Goal: Transaction & Acquisition: Obtain resource

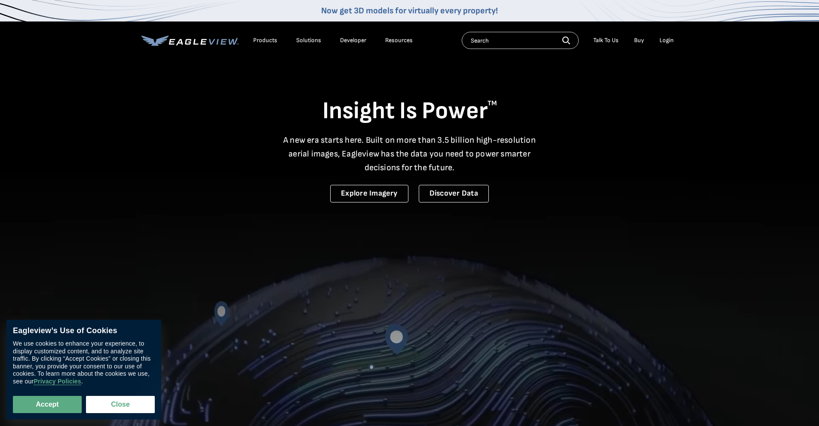
click at [666, 43] on div "Login" at bounding box center [666, 41] width 14 height 8
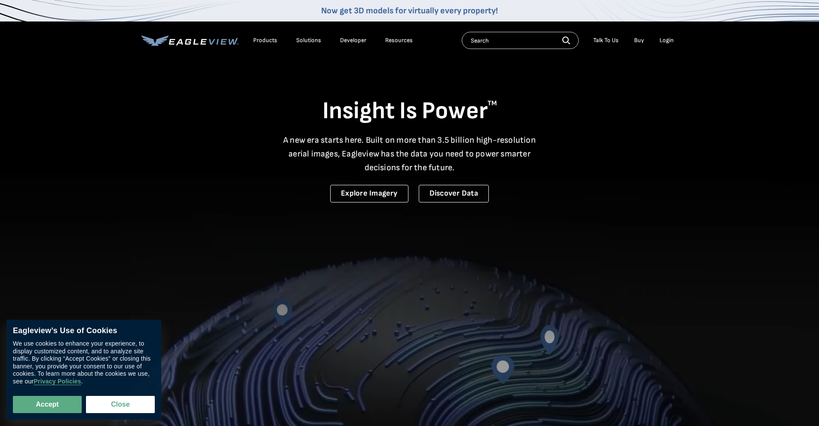
click at [666, 38] on div "Login" at bounding box center [666, 41] width 14 height 8
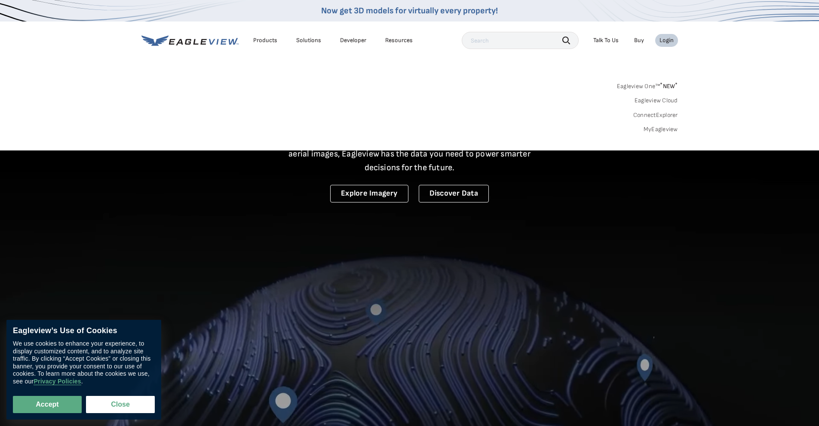
click at [669, 128] on link "MyEagleview" at bounding box center [661, 130] width 34 height 8
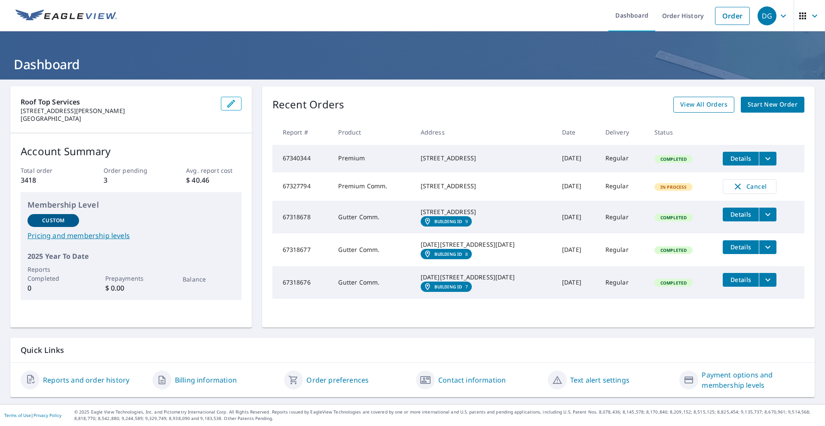
click at [708, 109] on span "View All Orders" at bounding box center [703, 104] width 47 height 11
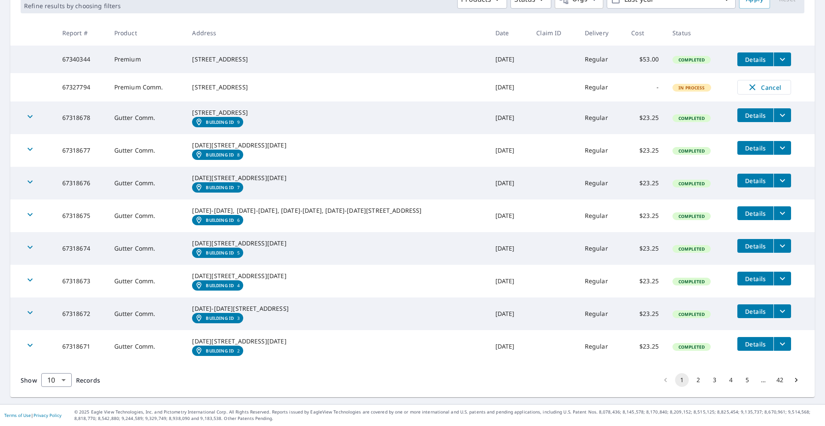
scroll to position [220, 0]
click at [692, 380] on button "2" at bounding box center [699, 380] width 14 height 14
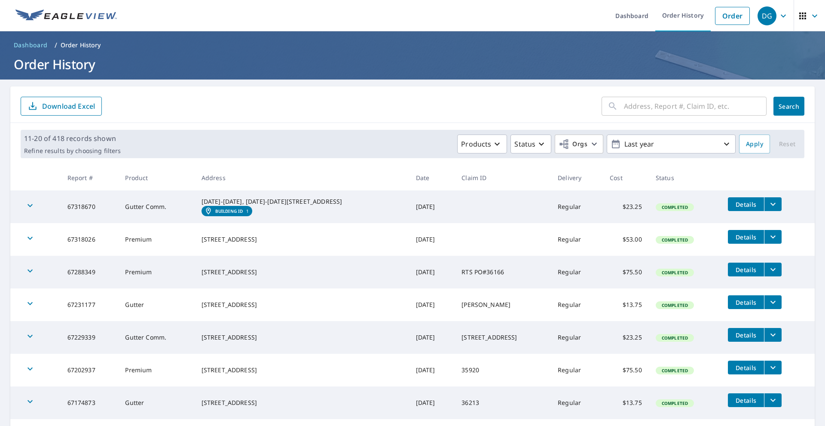
click at [221, 214] on em "Building ID" at bounding box center [229, 210] width 28 height 5
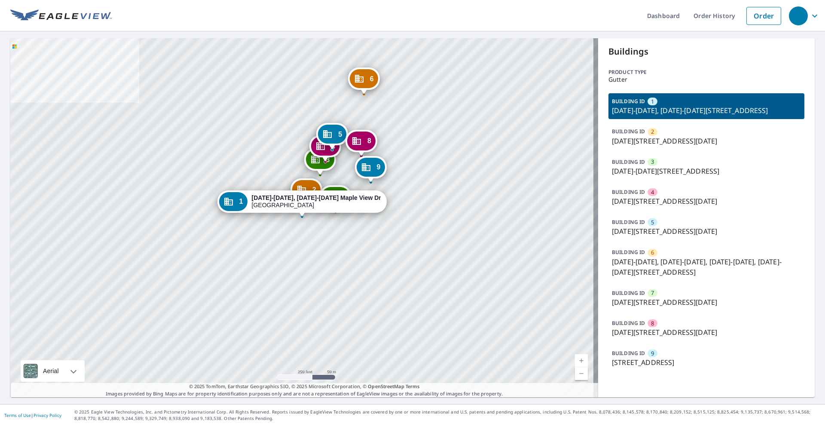
click at [339, 235] on div "2 [DATE]-[DATE][STREET_ADDRESS] 3 [DATE]-[DATE][STREET_ADDRESS] 4 [DATE]-[DATE]…" at bounding box center [304, 217] width 588 height 359
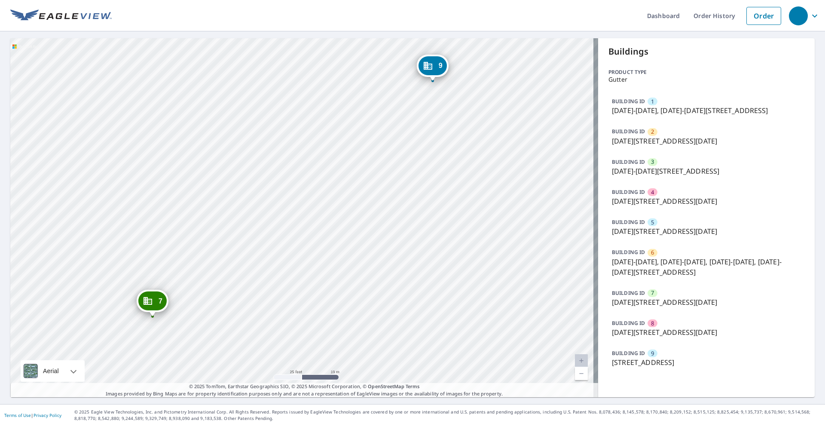
drag, startPoint x: 451, startPoint y: 193, endPoint x: 397, endPoint y: 283, distance: 105.1
click at [397, 283] on div "2 [DATE]-[DATE][STREET_ADDRESS] 3 [DATE]-[DATE][STREET_ADDRESS] 4 [DATE]-[DATE]…" at bounding box center [304, 217] width 588 height 359
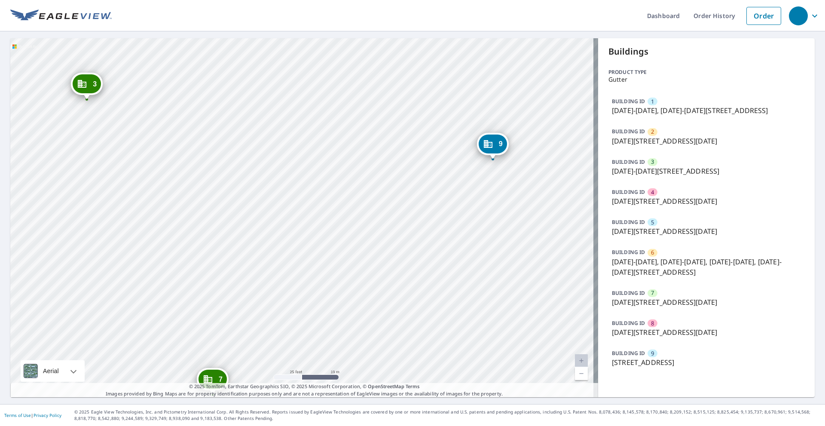
drag, startPoint x: 319, startPoint y: 184, endPoint x: 361, endPoint y: 221, distance: 56.7
click at [361, 221] on div "2 [DATE]-[DATE][STREET_ADDRESS] 3 [DATE]-[DATE][STREET_ADDRESS] 4 [DATE]-[DATE]…" at bounding box center [304, 217] width 588 height 359
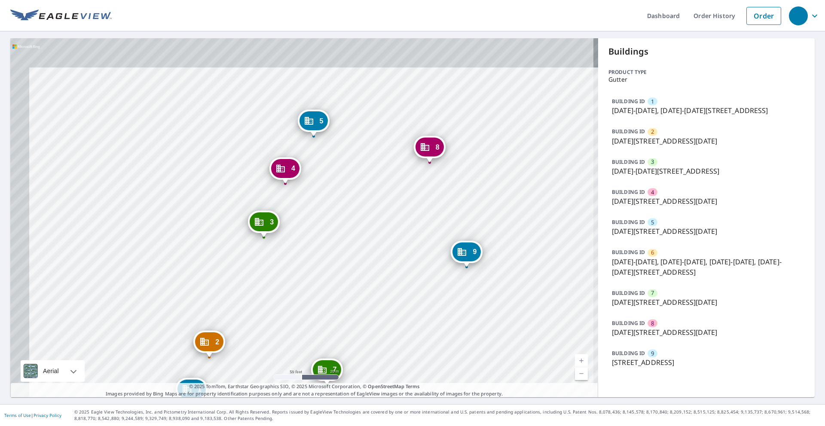
drag, startPoint x: 372, startPoint y: 213, endPoint x: 389, endPoint y: 235, distance: 27.3
click at [389, 235] on div "2 [DATE]-[DATE][STREET_ADDRESS] 3 [DATE]-[DATE][STREET_ADDRESS] 4 [DATE]-[DATE]…" at bounding box center [304, 217] width 588 height 359
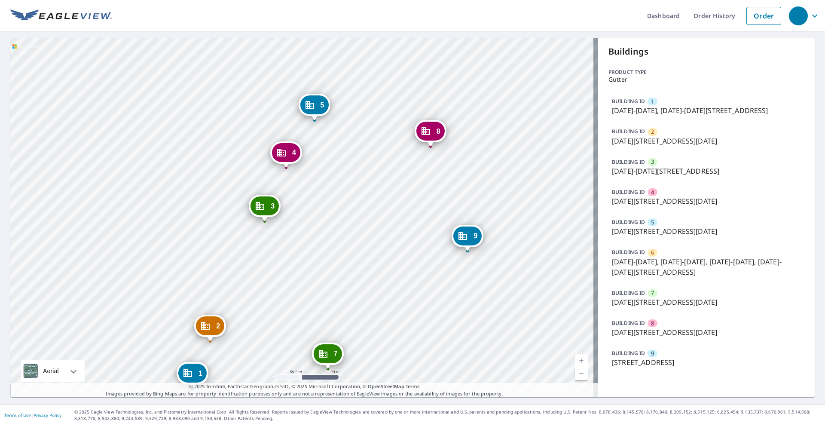
drag, startPoint x: 389, startPoint y: 235, endPoint x: 372, endPoint y: 171, distance: 65.7
click at [372, 171] on div "2 [DATE]-[DATE][STREET_ADDRESS] 3 [DATE]-[DATE][STREET_ADDRESS] 4 [DATE]-[DATE]…" at bounding box center [304, 217] width 588 height 359
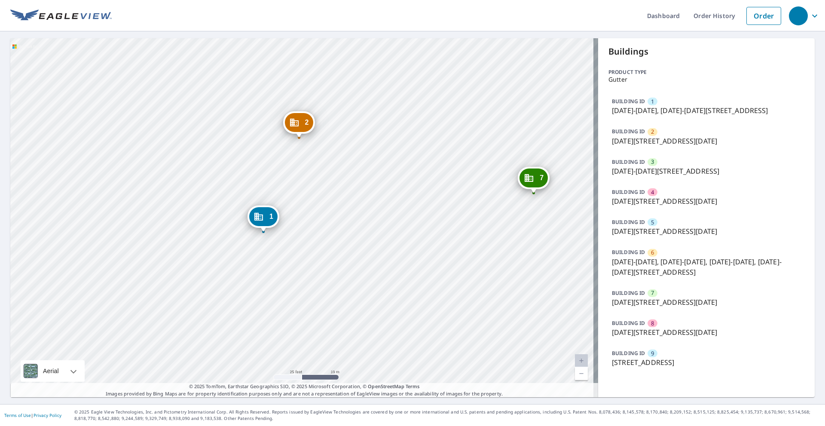
drag, startPoint x: 418, startPoint y: 352, endPoint x: 421, endPoint y: 210, distance: 142.3
click at [421, 210] on div "2 [DATE]-[DATE][STREET_ADDRESS] 3 [DATE]-[DATE][STREET_ADDRESS] 4 [DATE]-[DATE]…" at bounding box center [304, 217] width 588 height 359
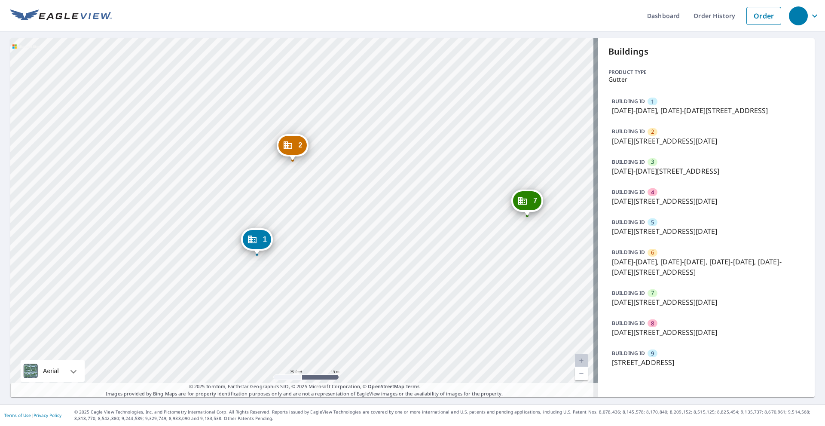
drag, startPoint x: 426, startPoint y: 166, endPoint x: 384, endPoint y: 265, distance: 107.1
click at [384, 265] on div "2 [DATE]-[DATE][STREET_ADDRESS] 3 [DATE]-[DATE][STREET_ADDRESS] 4 [DATE]-[DATE]…" at bounding box center [304, 217] width 588 height 359
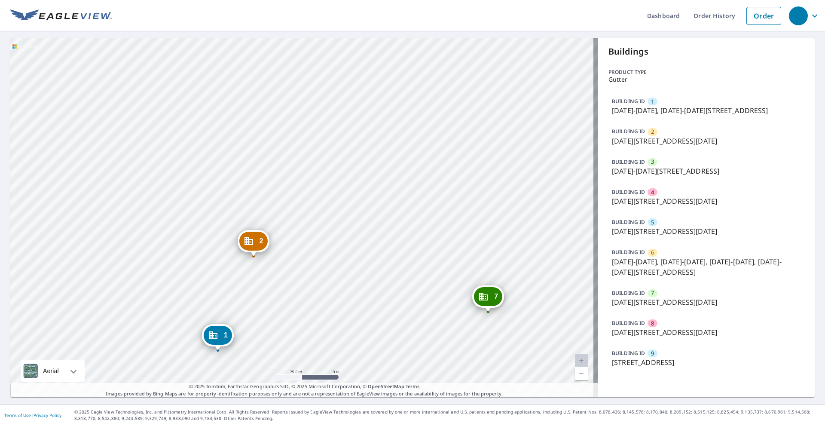
drag, startPoint x: 390, startPoint y: 172, endPoint x: 374, endPoint y: 229, distance: 59.8
click at [374, 229] on div "2 [DATE]-[DATE][STREET_ADDRESS] 3 [DATE]-[DATE][STREET_ADDRESS] 4 [DATE]-[DATE]…" at bounding box center [304, 217] width 588 height 359
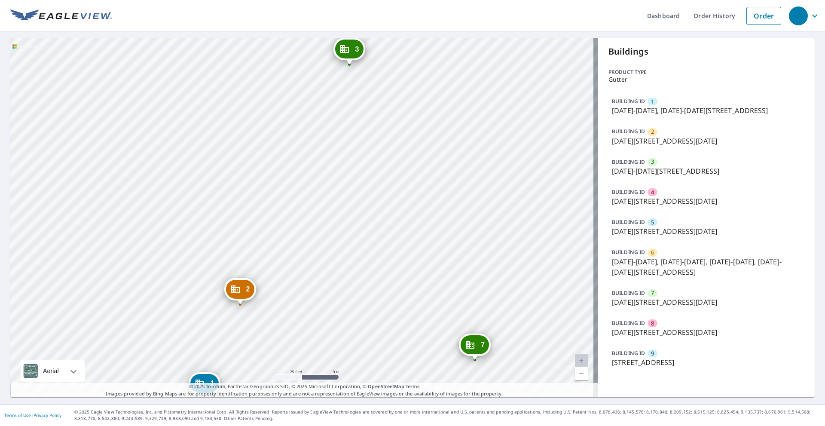
scroll to position [1, 0]
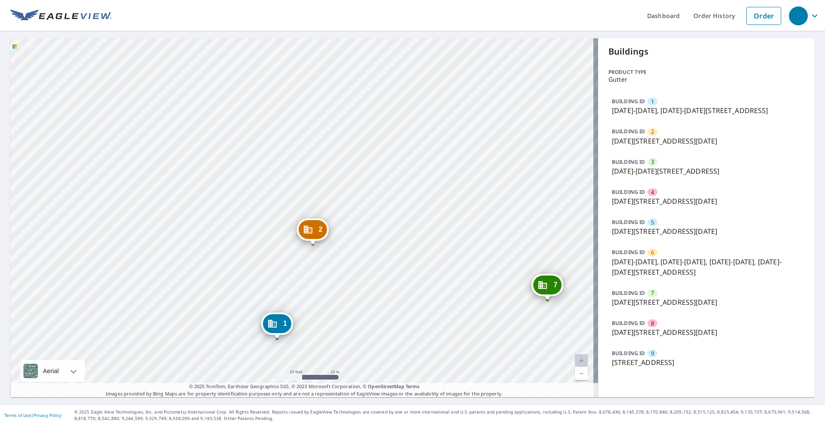
drag, startPoint x: 337, startPoint y: 249, endPoint x: 409, endPoint y: 189, distance: 94.1
click at [409, 189] on div "2 [DATE]-[DATE][STREET_ADDRESS] 3 [DATE]-[DATE][STREET_ADDRESS] 4 [DATE]-[DATE]…" at bounding box center [304, 217] width 588 height 359
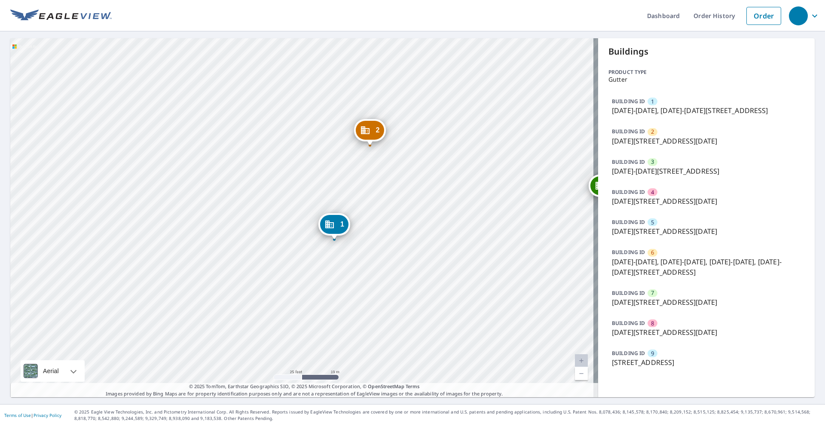
drag, startPoint x: 365, startPoint y: 248, endPoint x: 416, endPoint y: 160, distance: 101.5
click at [416, 160] on div "2 [DATE]-[DATE][STREET_ADDRESS] 3 [DATE]-[DATE][STREET_ADDRESS] 4 [DATE]-[DATE]…" at bounding box center [304, 217] width 588 height 359
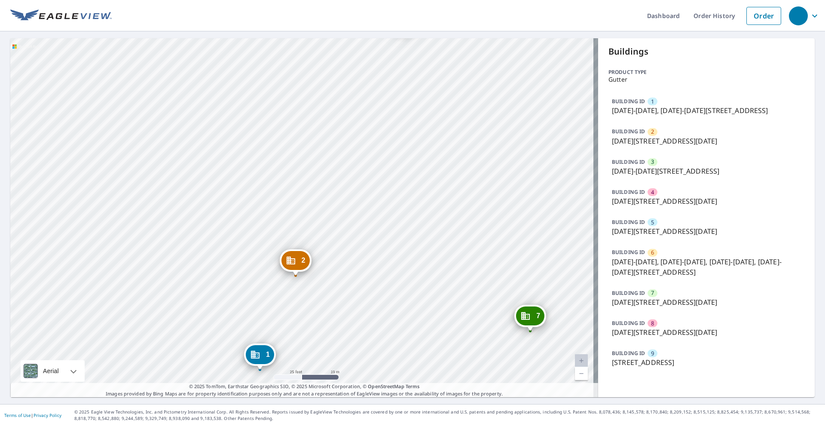
drag, startPoint x: 416, startPoint y: 160, endPoint x: 340, endPoint y: 294, distance: 153.6
click at [340, 294] on div "2 [DATE]-[DATE][STREET_ADDRESS] 3 [DATE]-[DATE][STREET_ADDRESS] 4 [DATE]-[DATE]…" at bounding box center [304, 217] width 588 height 359
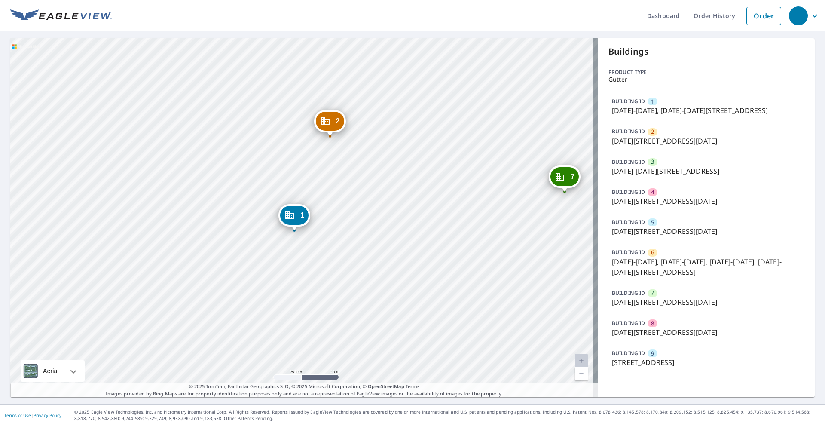
drag, startPoint x: 340, startPoint y: 328, endPoint x: 389, endPoint y: 162, distance: 172.5
click at [389, 162] on div "2 [DATE]-[DATE][STREET_ADDRESS] 3 [DATE]-[DATE][STREET_ADDRESS] 4 [DATE]-[DATE]…" at bounding box center [304, 217] width 588 height 359
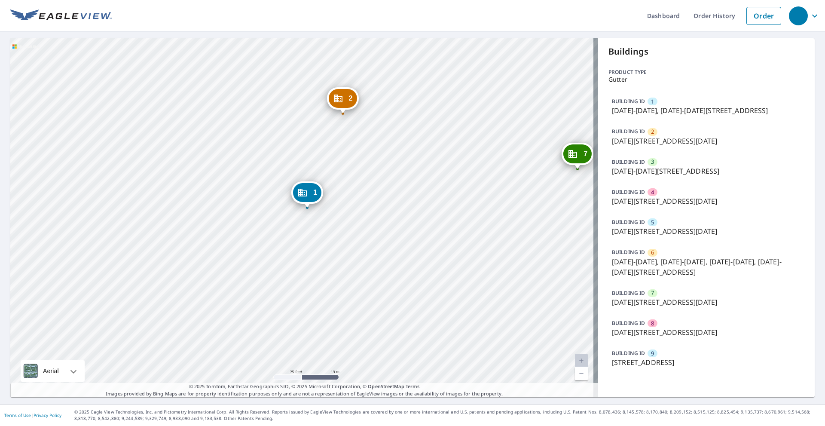
drag, startPoint x: 449, startPoint y: 171, endPoint x: 421, endPoint y: 219, distance: 56.3
click at [424, 215] on div "2 [DATE]-[DATE][STREET_ADDRESS] 3 [DATE]-[DATE][STREET_ADDRESS] 4 [DATE]-[DATE]…" at bounding box center [304, 217] width 588 height 359
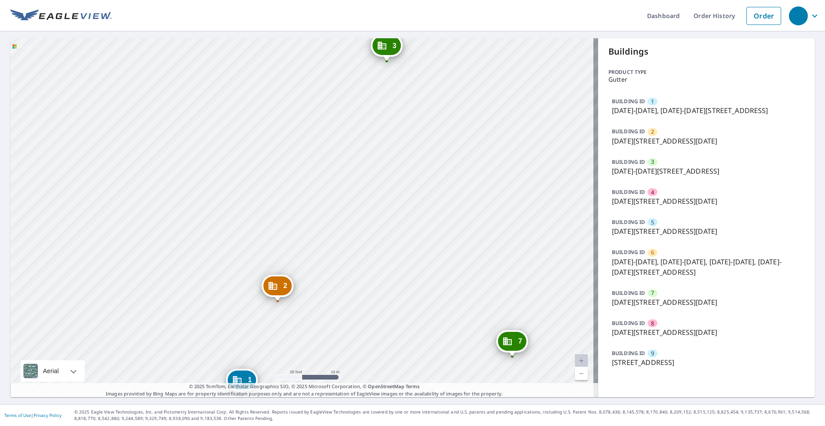
drag, startPoint x: 451, startPoint y: 105, endPoint x: 413, endPoint y: 231, distance: 131.6
click at [396, 273] on div "2 [DATE]-[DATE][STREET_ADDRESS] 3 [DATE]-[DATE][STREET_ADDRESS] 4 [DATE]-[DATE]…" at bounding box center [304, 217] width 588 height 359
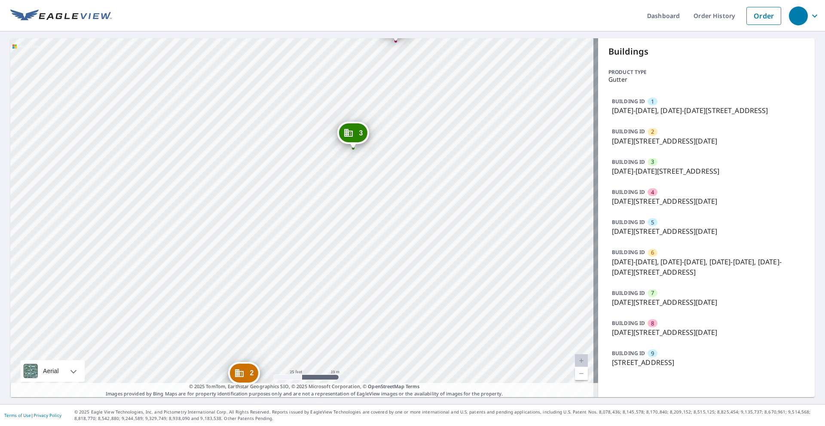
drag, startPoint x: 460, startPoint y: 91, endPoint x: 414, endPoint y: 205, distance: 122.5
click at [414, 205] on div "2 [DATE]-[DATE][STREET_ADDRESS] 3 [DATE]-[DATE][STREET_ADDRESS] 4 [DATE]-[DATE]…" at bounding box center [304, 217] width 588 height 359
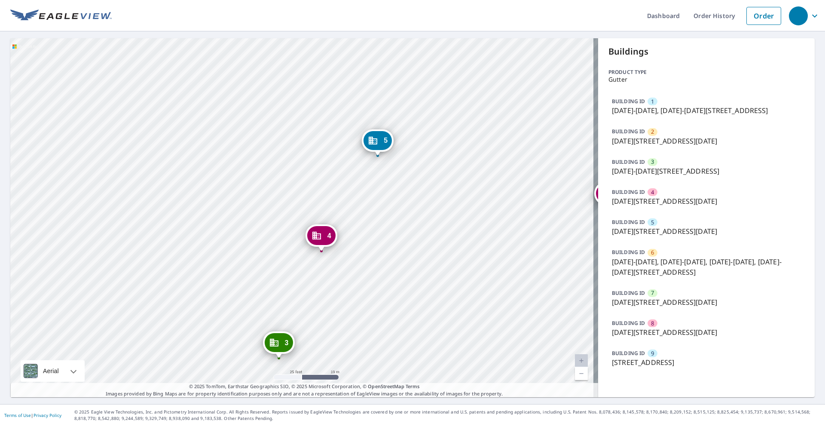
drag, startPoint x: 416, startPoint y: 119, endPoint x: 376, endPoint y: 251, distance: 138.2
click at [376, 251] on div "2 [DATE]-[DATE][STREET_ADDRESS] 3 [DATE]-[DATE][STREET_ADDRESS] 4 [DATE]-[DATE]…" at bounding box center [304, 217] width 588 height 359
drag, startPoint x: 435, startPoint y: 129, endPoint x: 291, endPoint y: 385, distance: 294.3
click at [291, 385] on div "2 [DATE]-[DATE][STREET_ADDRESS] 3 [DATE]-[DATE][STREET_ADDRESS] 4 [DATE]-[DATE]…" at bounding box center [304, 217] width 588 height 359
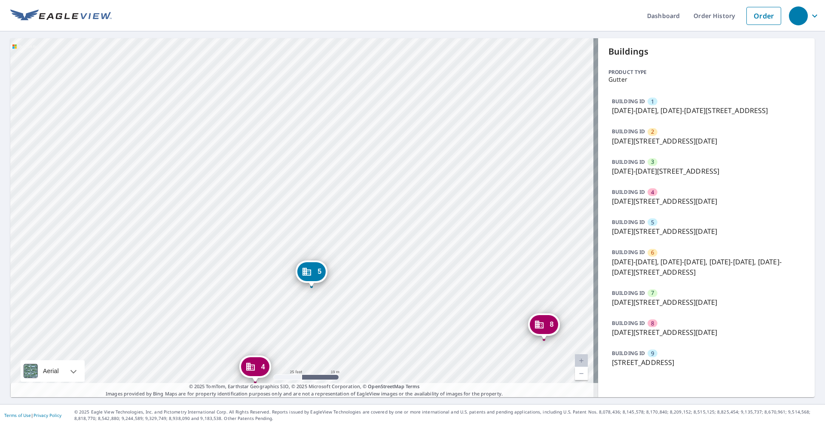
click at [369, 260] on div "2 [DATE]-[DATE][STREET_ADDRESS] 3 [DATE]-[DATE][STREET_ADDRESS] 4 [DATE]-[DATE]…" at bounding box center [304, 217] width 588 height 359
drag, startPoint x: 431, startPoint y: 177, endPoint x: 348, endPoint y: 301, distance: 149.1
click at [360, 296] on div "2 [DATE]-[DATE][STREET_ADDRESS] 3 [DATE]-[DATE][STREET_ADDRESS] 4 [DATE]-[DATE]…" at bounding box center [304, 217] width 588 height 359
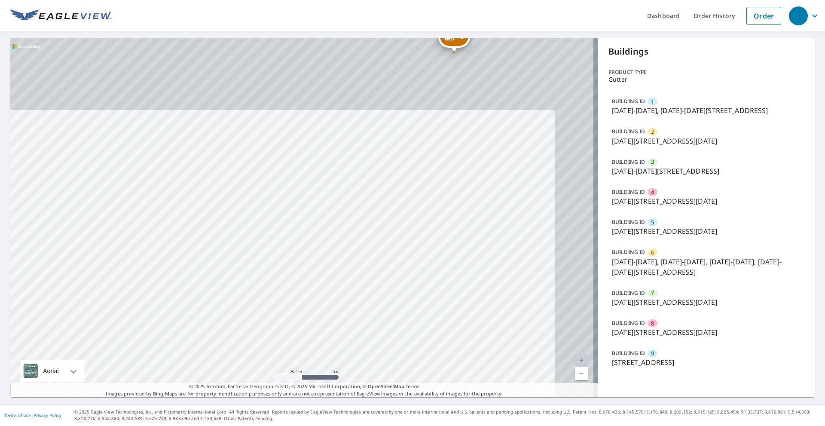
drag, startPoint x: 415, startPoint y: 218, endPoint x: 360, endPoint y: 321, distance: 116.7
click at [364, 314] on div "2 [DATE]-[DATE][STREET_ADDRESS] 3 [DATE]-[DATE][STREET_ADDRESS] 4 [DATE]-[DATE]…" at bounding box center [304, 217] width 588 height 359
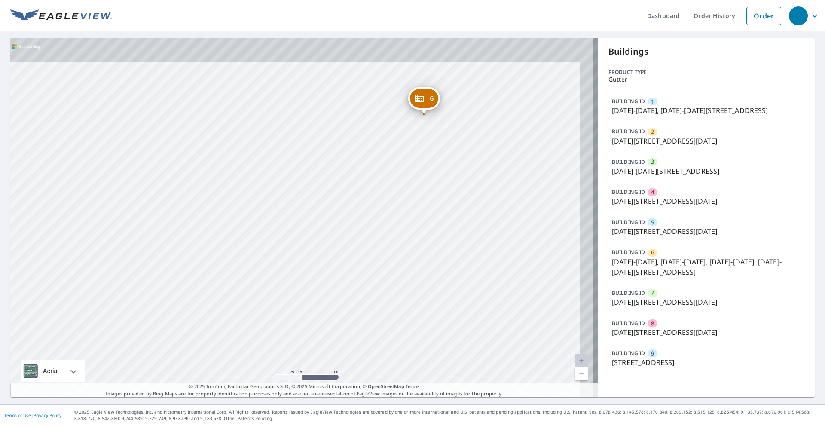
drag, startPoint x: 417, startPoint y: 211, endPoint x: 384, endPoint y: 279, distance: 75.6
click at [384, 279] on div "2 [DATE]-[DATE][STREET_ADDRESS] 3 [DATE]-[DATE][STREET_ADDRESS] 4 [DATE]-[DATE]…" at bounding box center [304, 217] width 588 height 359
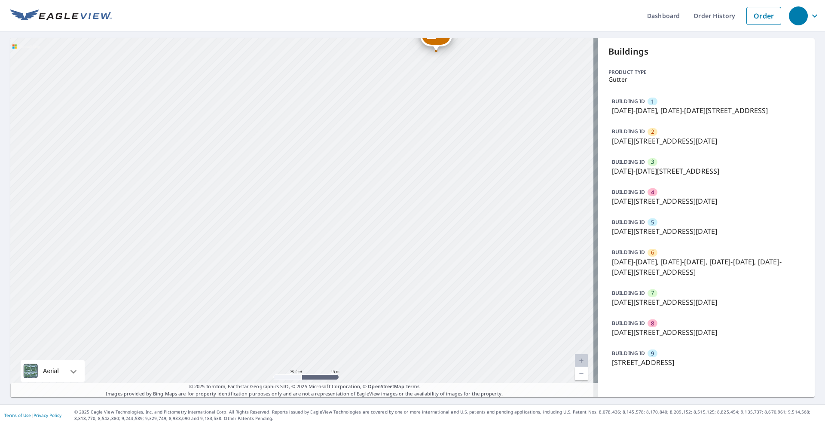
drag, startPoint x: 365, startPoint y: 316, endPoint x: 415, endPoint y: 180, distance: 145.3
click at [415, 180] on div "2 [DATE]-[DATE][STREET_ADDRESS] 3 [DATE]-[DATE][STREET_ADDRESS] 4 [DATE]-[DATE]…" at bounding box center [304, 217] width 588 height 359
drag, startPoint x: 373, startPoint y: 284, endPoint x: 395, endPoint y: 187, distance: 99.7
click at [395, 187] on div "2 [DATE]-[DATE][STREET_ADDRESS] 3 [DATE]-[DATE][STREET_ADDRESS] 4 [DATE]-[DATE]…" at bounding box center [304, 217] width 588 height 359
drag, startPoint x: 421, startPoint y: 137, endPoint x: 341, endPoint y: 291, distance: 173.6
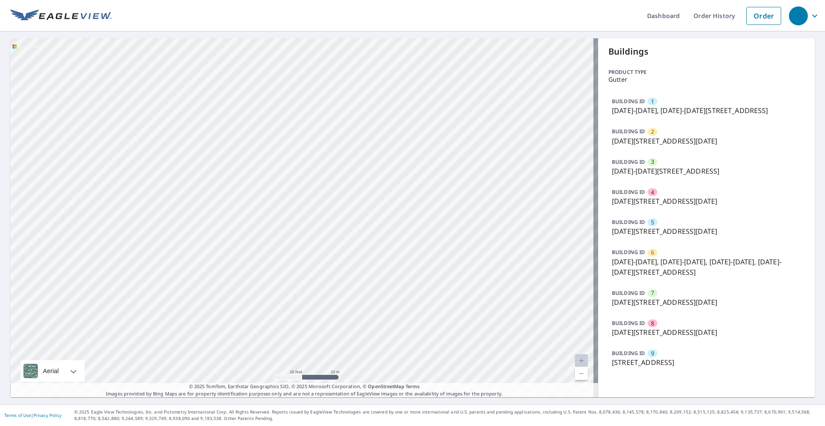
click at [341, 291] on div "2 [DATE]-[DATE][STREET_ADDRESS] 3 [DATE]-[DATE][STREET_ADDRESS] 4 [DATE]-[DATE]…" at bounding box center [304, 217] width 588 height 359
drag, startPoint x: 384, startPoint y: 188, endPoint x: 368, endPoint y: 228, distance: 42.5
click at [368, 228] on div "2 [DATE]-[DATE][STREET_ADDRESS] 3 [DATE]-[DATE][STREET_ADDRESS] 4 [DATE]-[DATE]…" at bounding box center [304, 217] width 588 height 359
drag, startPoint x: 348, startPoint y: 308, endPoint x: 404, endPoint y: 165, distance: 153.1
click at [402, 168] on div "2 [DATE]-[DATE][STREET_ADDRESS] 3 [DATE]-[DATE][STREET_ADDRESS] 4 [DATE]-[DATE]…" at bounding box center [304, 217] width 588 height 359
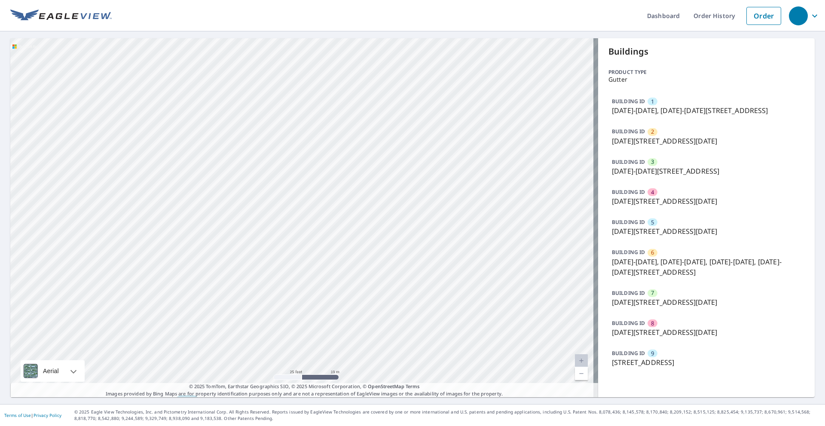
click at [344, 301] on div "2 [DATE]-[DATE][STREET_ADDRESS] 3 [DATE]-[DATE][STREET_ADDRESS] 4 [DATE]-[DATE]…" at bounding box center [304, 217] width 588 height 359
drag, startPoint x: 344, startPoint y: 301, endPoint x: 384, endPoint y: 208, distance: 100.9
click at [384, 208] on div "2 [DATE]-[DATE][STREET_ADDRESS] 3 [DATE]-[DATE][STREET_ADDRESS] 4 [DATE]-[DATE]…" at bounding box center [304, 217] width 588 height 359
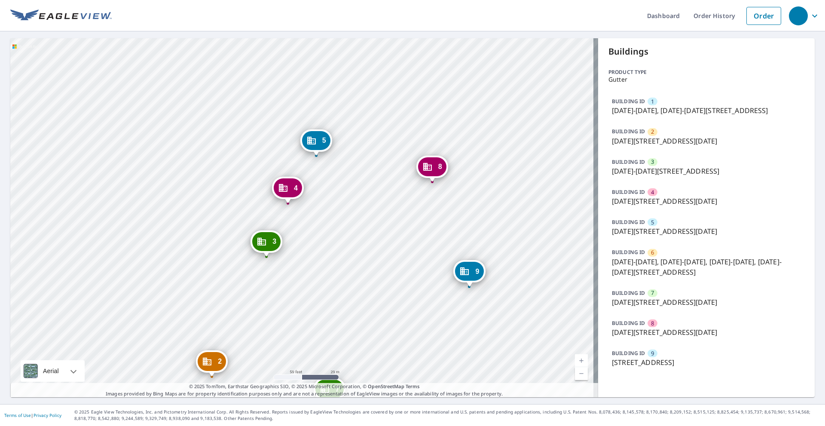
drag, startPoint x: 376, startPoint y: 306, endPoint x: 381, endPoint y: 199, distance: 107.6
click at [383, 184] on div "2 [DATE]-[DATE][STREET_ADDRESS] 3 [DATE]-[DATE][STREET_ADDRESS] 4 [DATE]-[DATE]…" at bounding box center [304, 217] width 588 height 359
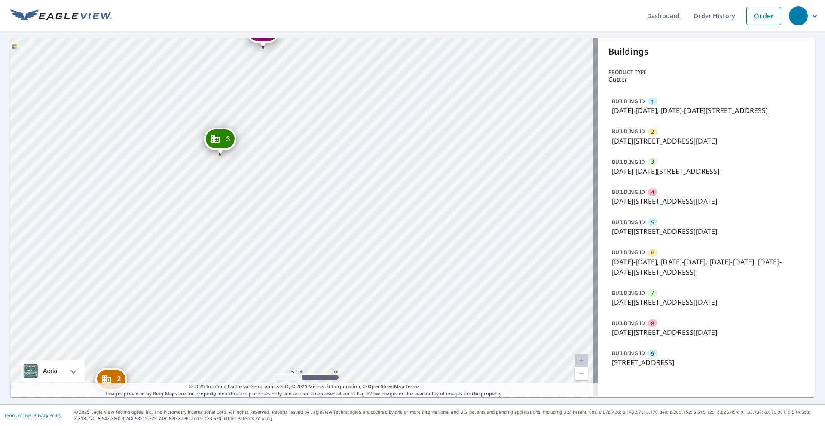
drag, startPoint x: 400, startPoint y: 265, endPoint x: 511, endPoint y: 136, distance: 170.1
click at [511, 136] on div "2 [DATE]-[DATE][STREET_ADDRESS] 3 [DATE]-[DATE][STREET_ADDRESS] 4 [DATE]-[DATE]…" at bounding box center [304, 217] width 588 height 359
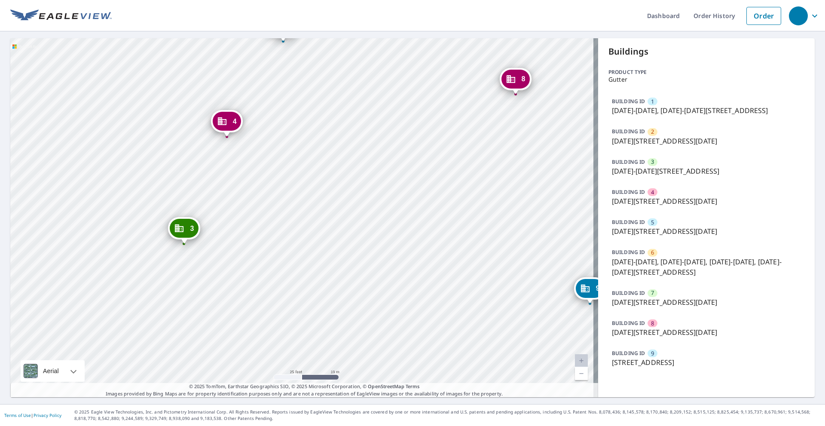
drag, startPoint x: 487, startPoint y: 122, endPoint x: 395, endPoint y: 292, distance: 193.1
click at [395, 292] on div "2 [DATE]-[DATE][STREET_ADDRESS] 3 [DATE]-[DATE][STREET_ADDRESS] 4 [DATE]-[DATE]…" at bounding box center [304, 217] width 588 height 359
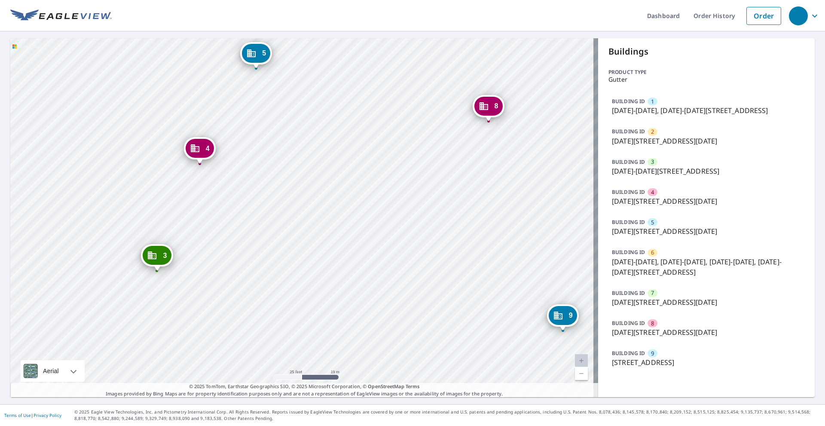
drag, startPoint x: 407, startPoint y: 276, endPoint x: 462, endPoint y: 169, distance: 120.0
click at [462, 169] on div "2 [DATE]-[DATE][STREET_ADDRESS] 3 [DATE]-[DATE][STREET_ADDRESS] 4 [DATE]-[DATE]…" at bounding box center [304, 217] width 588 height 359
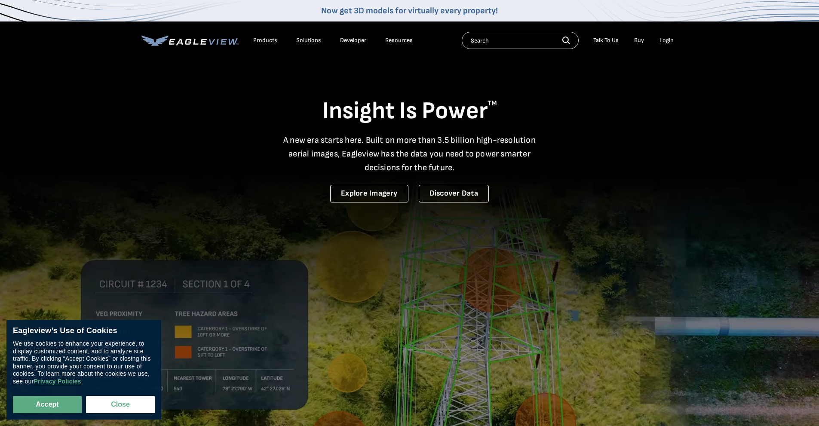
click at [666, 38] on div "Login" at bounding box center [666, 41] width 14 height 8
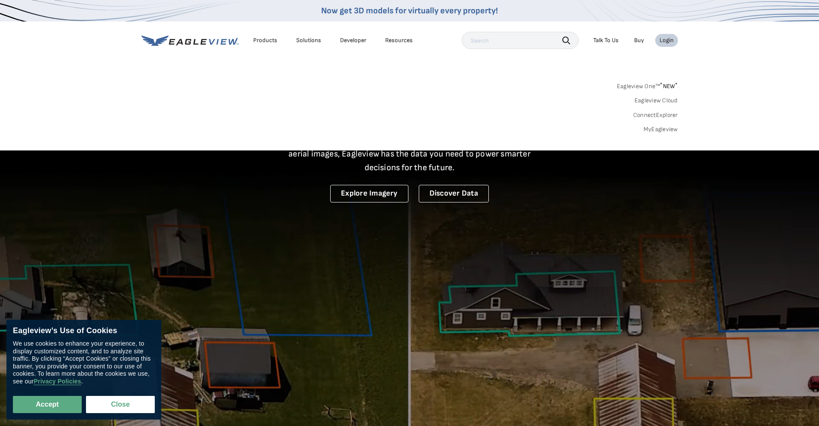
click at [658, 129] on link "MyEagleview" at bounding box center [661, 130] width 34 height 8
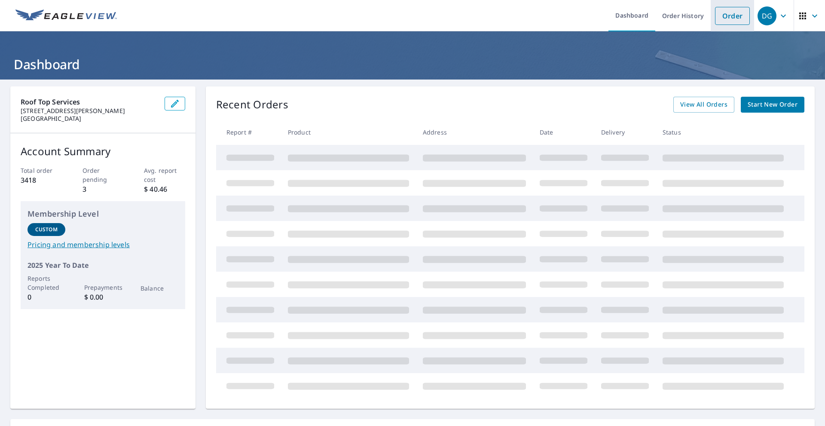
click at [726, 14] on link "Order" at bounding box center [732, 16] width 35 height 18
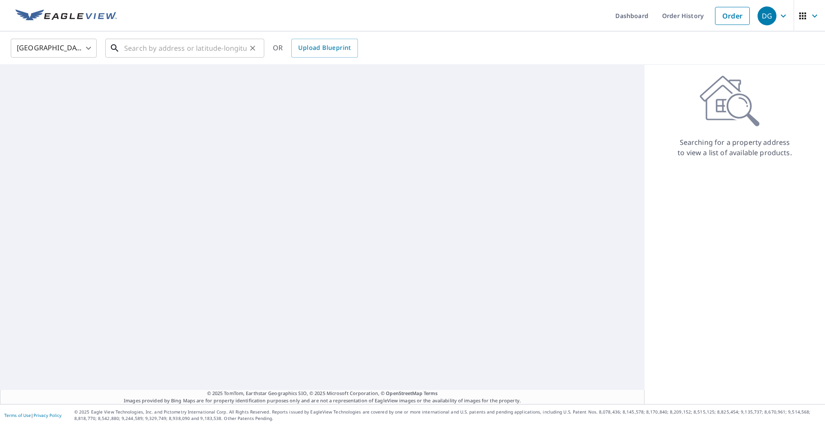
click at [147, 52] on input "text" at bounding box center [185, 48] width 123 height 24
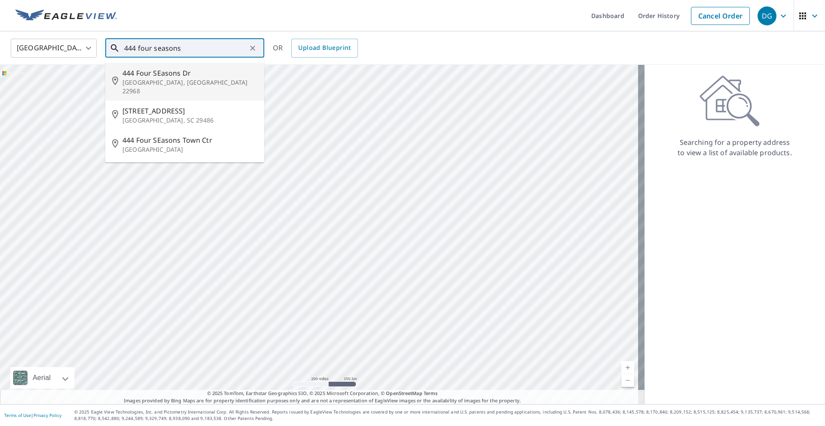
click at [156, 77] on span "444 Four SEasons Dr" at bounding box center [190, 73] width 135 height 10
type input "444 Four SEasons Dr Ruckersville, VA 22968"
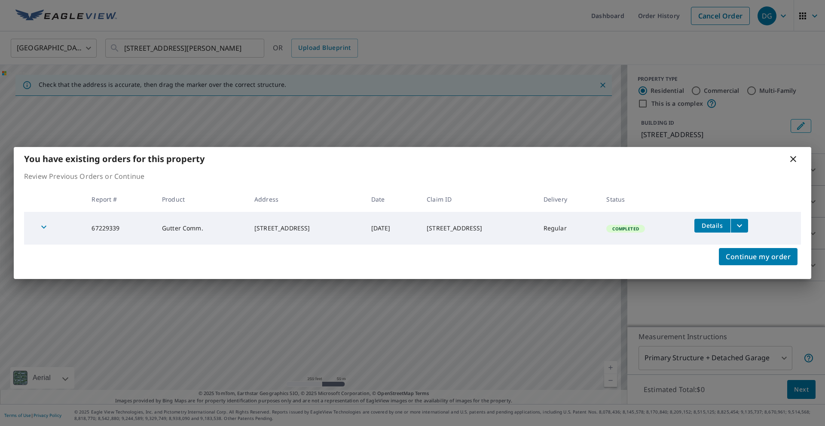
click at [745, 227] on icon "filesDropdownBtn-67229339" at bounding box center [740, 226] width 10 height 10
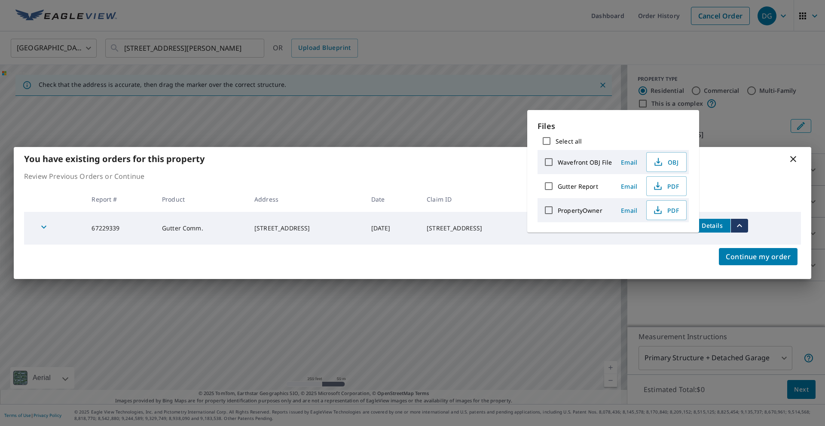
click at [548, 140] on input "Select all" at bounding box center [547, 141] width 18 height 18
checkbox input "true"
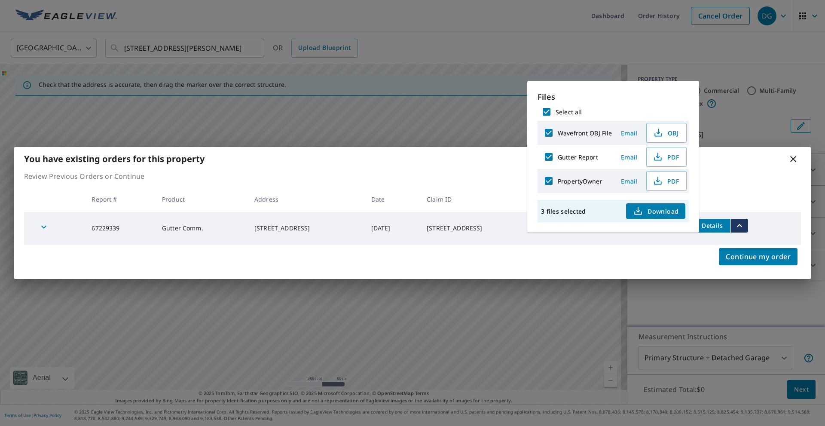
click at [651, 212] on span "Download" at bounding box center [656, 211] width 46 height 10
